Goal: Download file/media

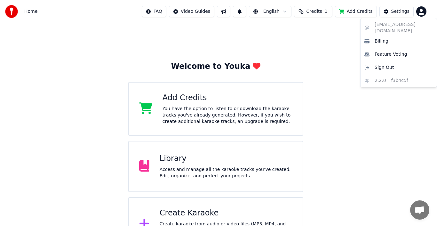
click at [420, 10] on html "Home FAQ Video Guides English Credits 1 Add Credits Settings Welcome to Youka A…" at bounding box center [218, 125] width 437 height 251
click at [416, 98] on html "Home FAQ Video Guides English Credits 1 Add Credits Settings Welcome to Youka A…" at bounding box center [218, 125] width 437 height 251
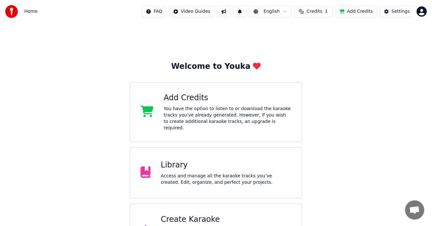
click at [202, 164] on div "Library" at bounding box center [226, 165] width 131 height 10
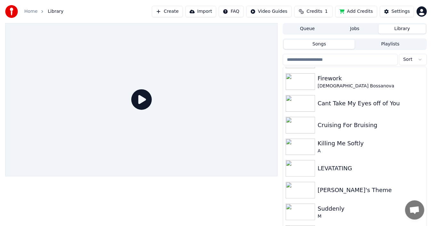
scroll to position [75, 0]
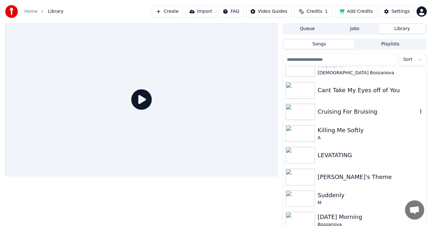
click at [305, 115] on img at bounding box center [300, 112] width 29 height 17
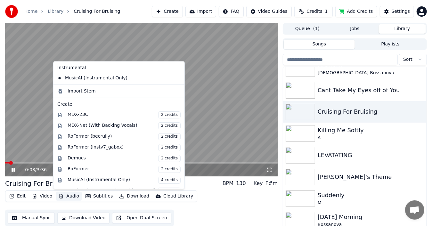
click at [69, 196] on button "Audio" at bounding box center [69, 196] width 26 height 9
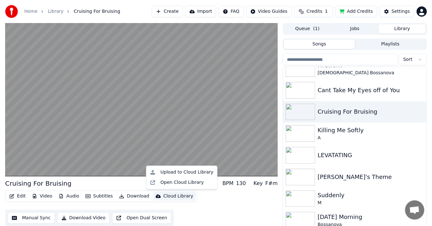
click at [219, 198] on div "Edit Video Audio Subtitles Download Cloud Library Manual Sync Download Video Op…" at bounding box center [141, 209] width 273 height 36
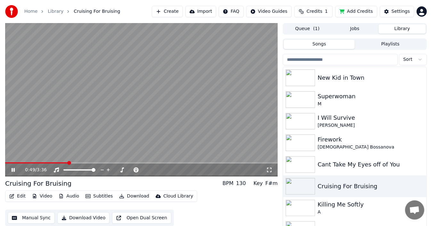
click at [13, 169] on icon at bounding box center [17, 170] width 15 height 5
click at [137, 196] on button "Download" at bounding box center [134, 196] width 35 height 9
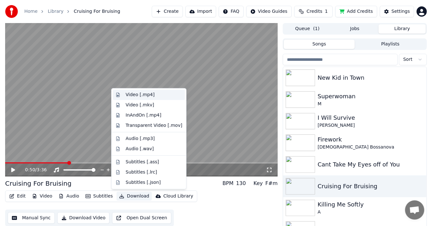
click at [140, 94] on div "Video [.mp4]" at bounding box center [140, 95] width 29 height 6
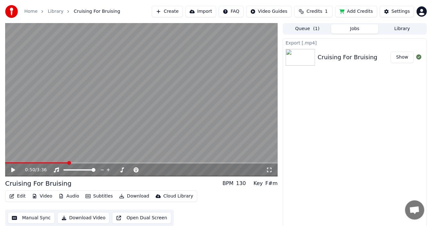
click at [399, 56] on button "Show" at bounding box center [402, 58] width 23 height 12
